Goal: Information Seeking & Learning: Learn about a topic

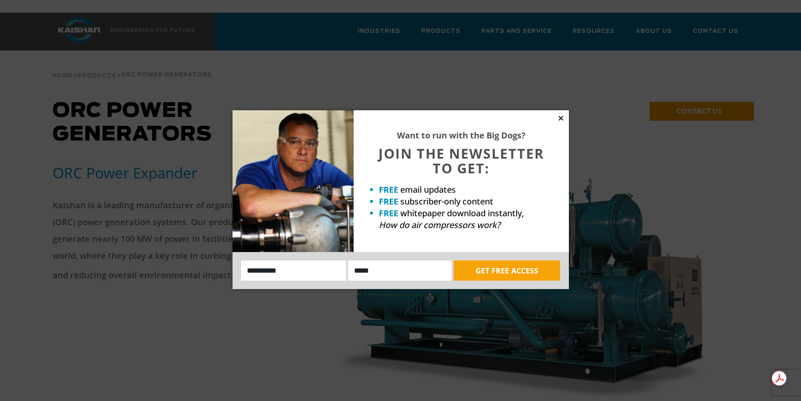
click at [562, 116] on icon at bounding box center [561, 118] width 8 height 8
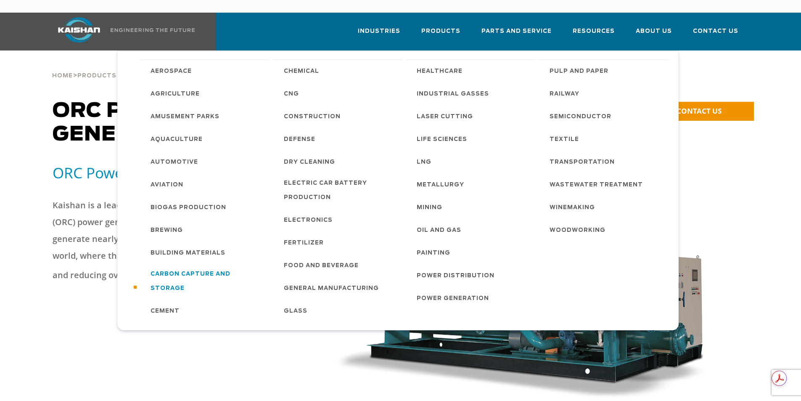
click at [188, 267] on span "Carbon Capture and Storage" at bounding box center [206, 281] width 111 height 29
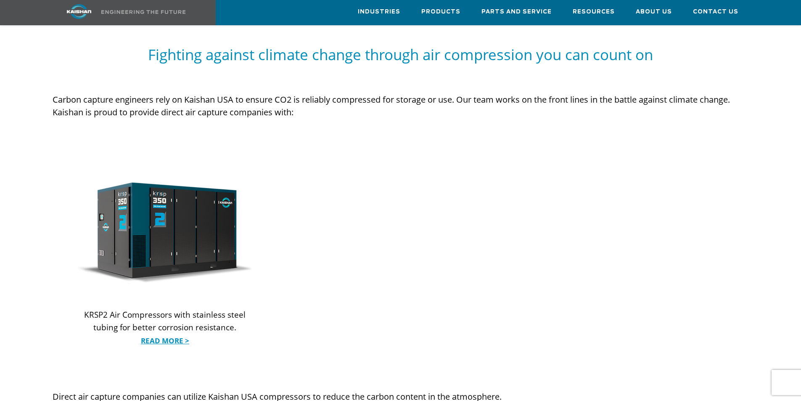
scroll to position [799, 0]
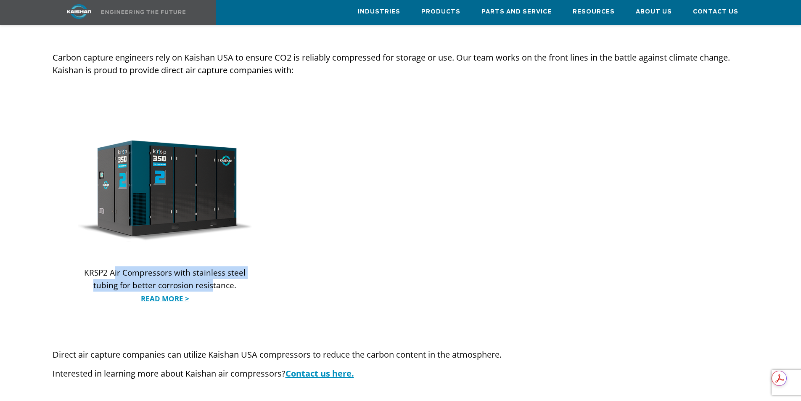
drag, startPoint x: 120, startPoint y: 257, endPoint x: 213, endPoint y: 272, distance: 94.1
click at [213, 272] on p "KRSP2 Air Compressors with stainless steel tubing for better corrosion resistan…" at bounding box center [165, 285] width 175 height 38
click at [240, 272] on p "KRSP2 Air Compressors with stainless steel tubing for better corrosion resistan…" at bounding box center [165, 285] width 175 height 38
drag, startPoint x: 171, startPoint y: 264, endPoint x: 228, endPoint y: 270, distance: 57.9
click at [228, 270] on p "KRSP2 Air Compressors with stainless steel tubing for better corrosion resistan…" at bounding box center [165, 285] width 175 height 38
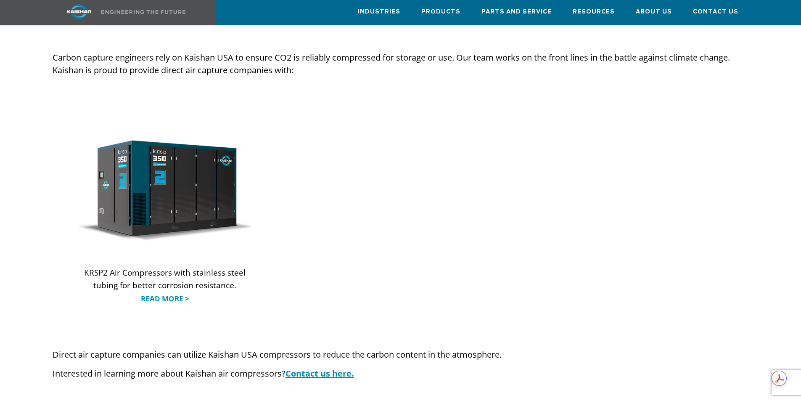
click at [325, 272] on div at bounding box center [400, 224] width 737 height 248
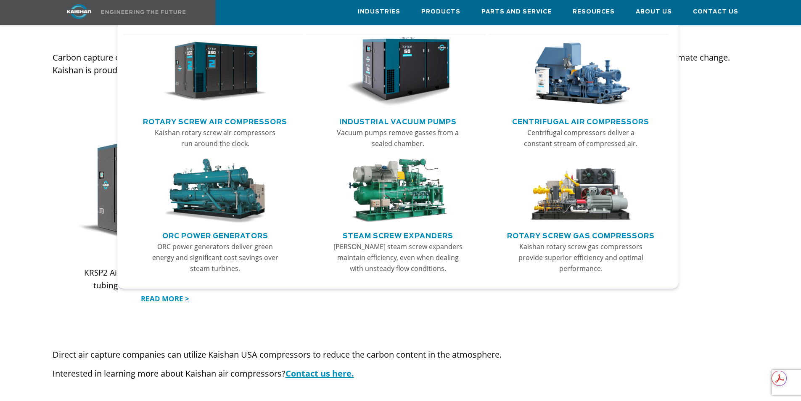
click at [213, 237] on link "ORC Power Generators" at bounding box center [215, 234] width 106 height 13
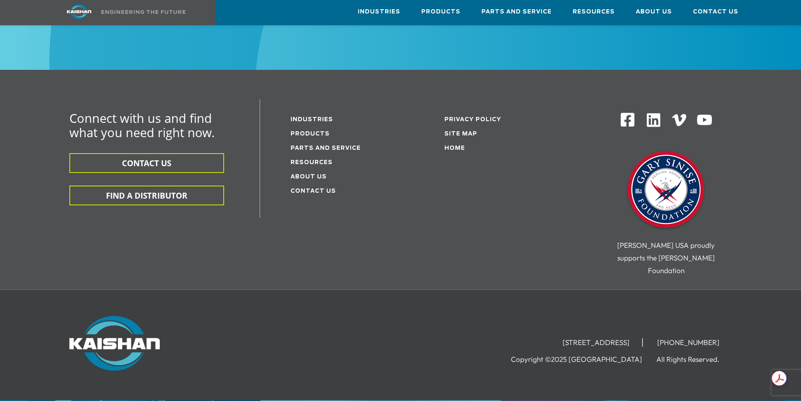
scroll to position [1142, 0]
